Goal: Task Accomplishment & Management: Manage account settings

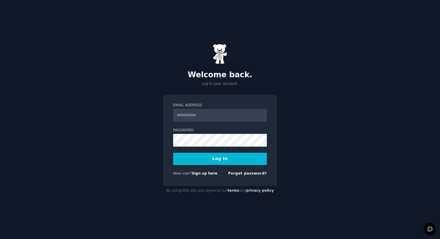
click at [231, 117] on input "Email Address" at bounding box center [220, 115] width 94 height 13
type input "**********"
click at [173, 153] on button "Log In" at bounding box center [220, 159] width 94 height 12
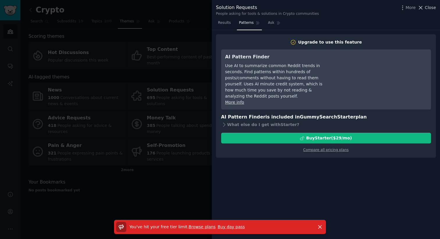
click at [429, 5] on span "Close" at bounding box center [430, 8] width 11 height 6
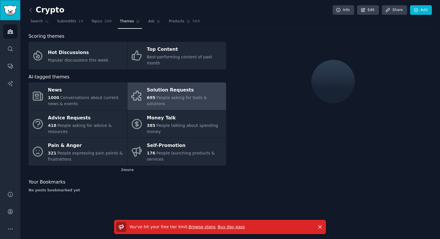
click at [9, 14] on img "Sidebar" at bounding box center [9, 10] width 13 height 10
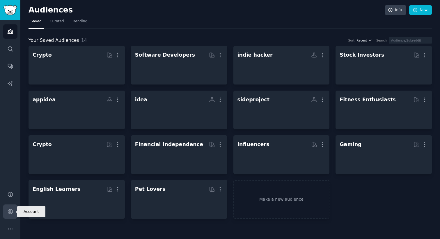
click at [13, 207] on link "Account" at bounding box center [10, 212] width 14 height 14
